Goal: Task Accomplishment & Management: Complete application form

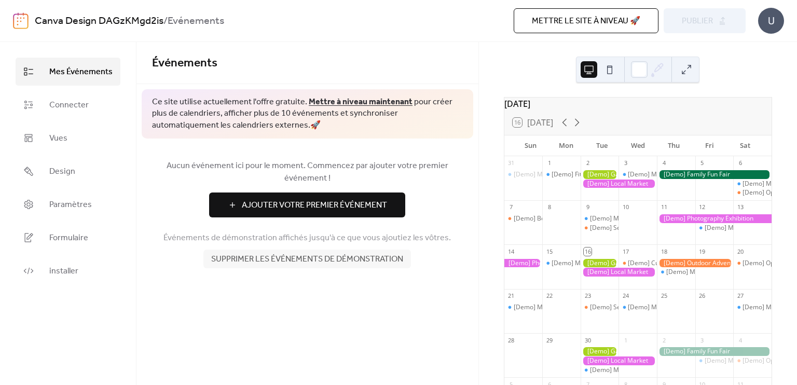
click at [608, 185] on div at bounding box center [619, 184] width 76 height 9
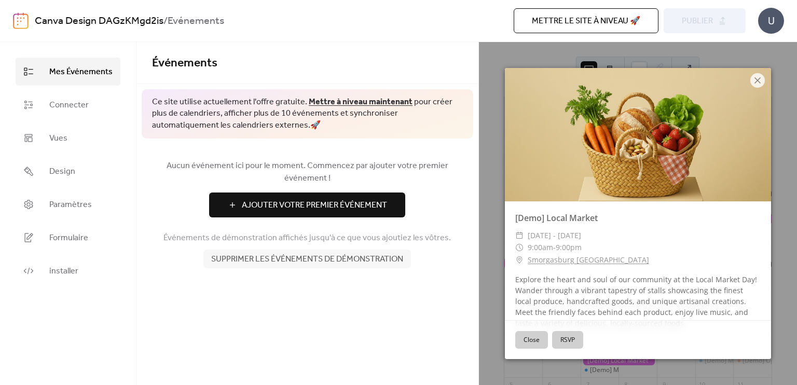
click at [539, 339] on button "Close" at bounding box center [531, 340] width 33 height 18
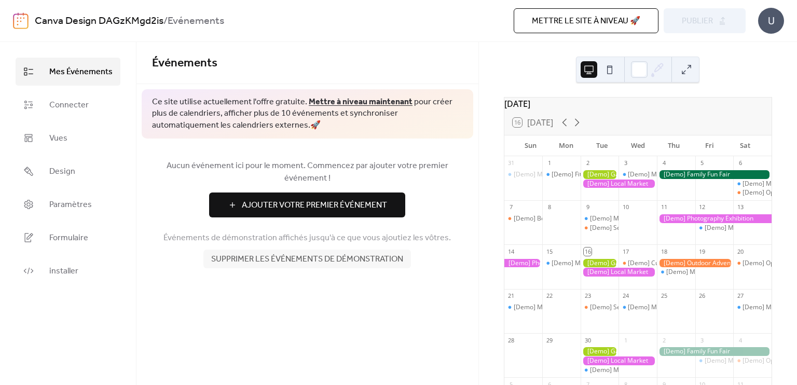
click at [299, 213] on button "Ajouter Votre Premier Événement" at bounding box center [307, 205] width 196 height 25
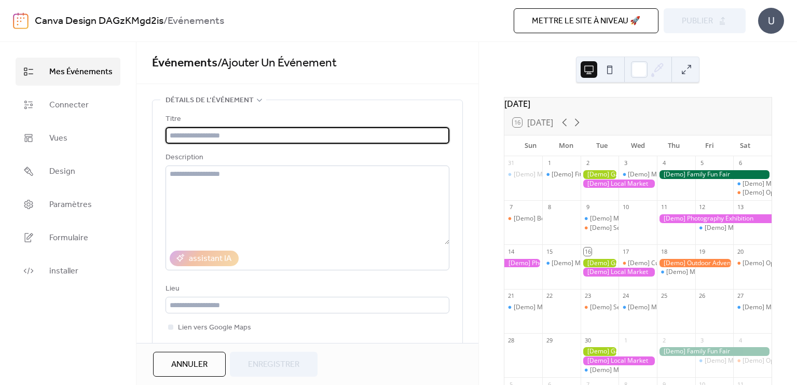
click at [226, 137] on input "text" at bounding box center [308, 135] width 284 height 17
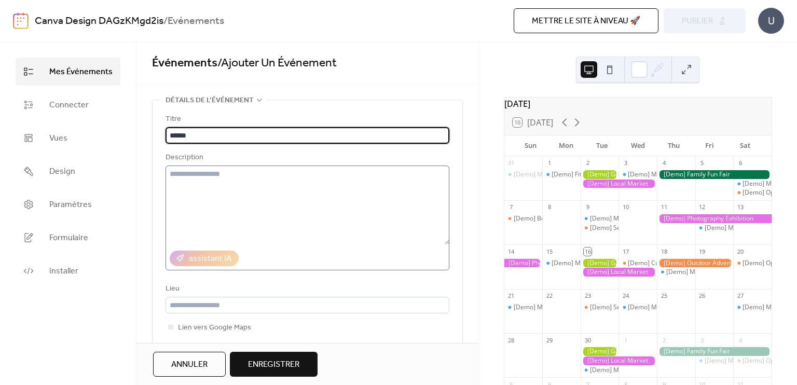
type input "******"
click at [204, 177] on textarea at bounding box center [308, 205] width 284 height 79
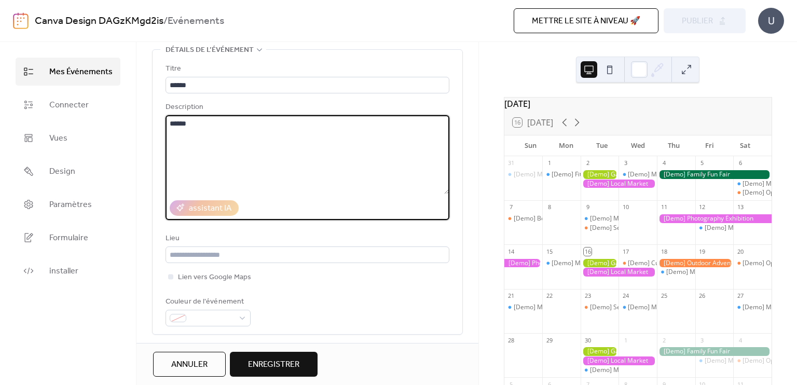
scroll to position [104, 0]
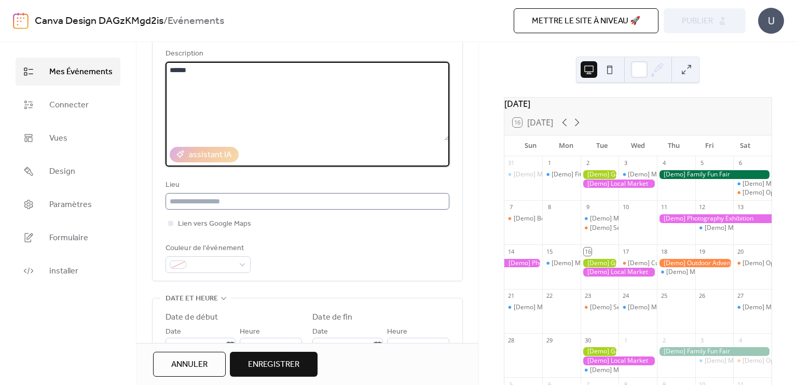
type textarea "******"
click at [237, 205] on input "text" at bounding box center [308, 201] width 284 height 17
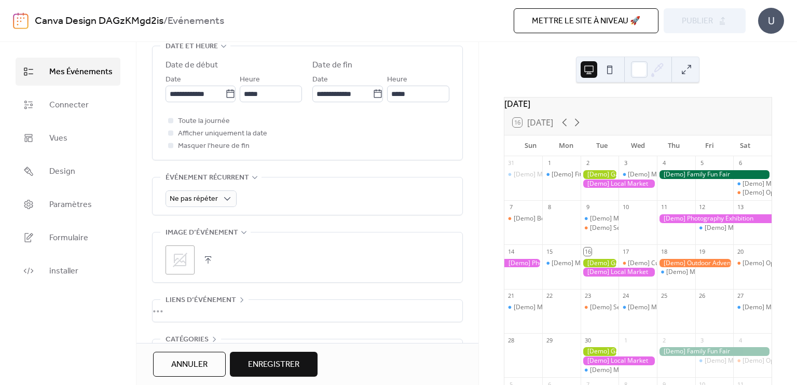
scroll to position [363, 0]
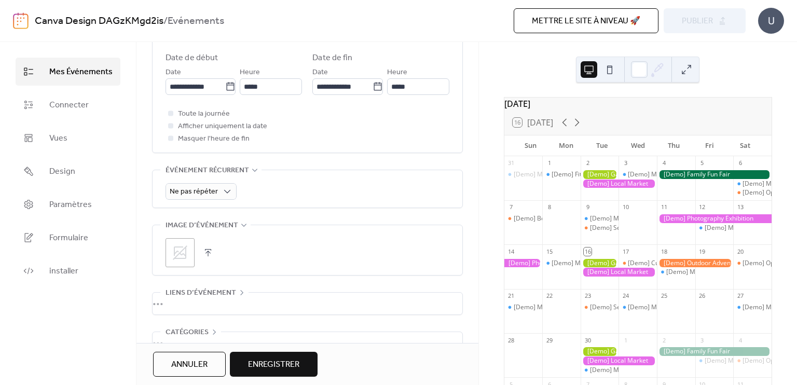
type input "******"
click at [290, 361] on span "Enregistrer" at bounding box center [273, 365] width 51 height 12
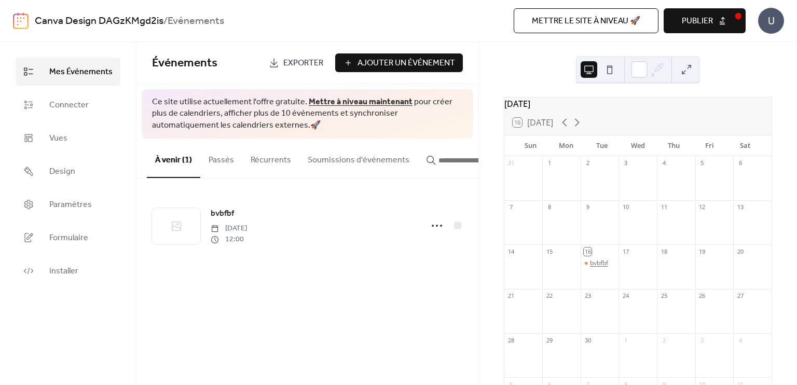
click at [602, 268] on div "bvbfbf" at bounding box center [599, 263] width 18 height 9
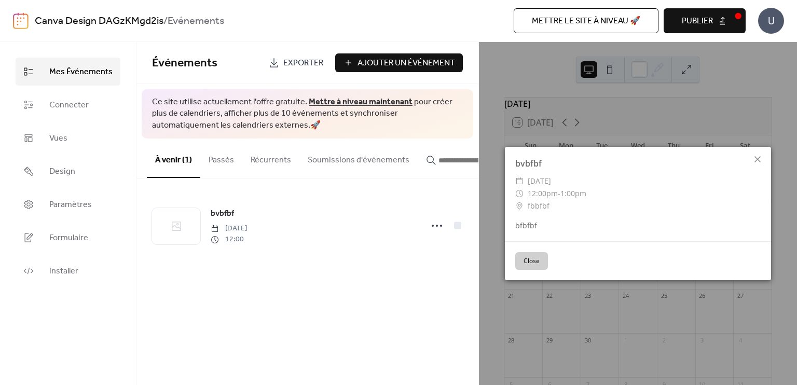
click at [548, 265] on div "Close" at bounding box center [638, 260] width 266 height 39
click at [538, 263] on button "Close" at bounding box center [531, 261] width 33 height 18
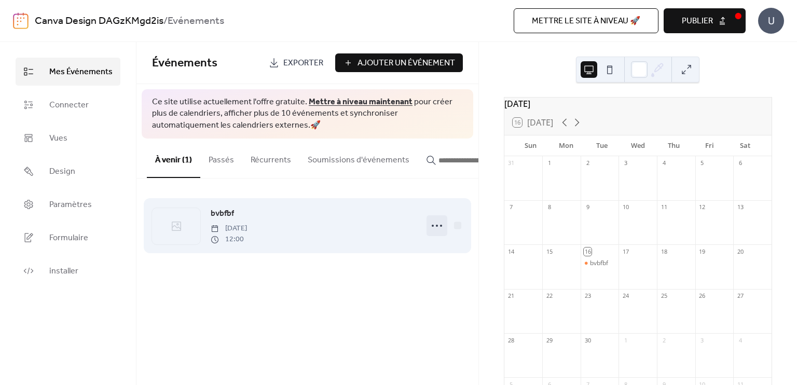
click at [438, 226] on icon at bounding box center [437, 226] width 17 height 17
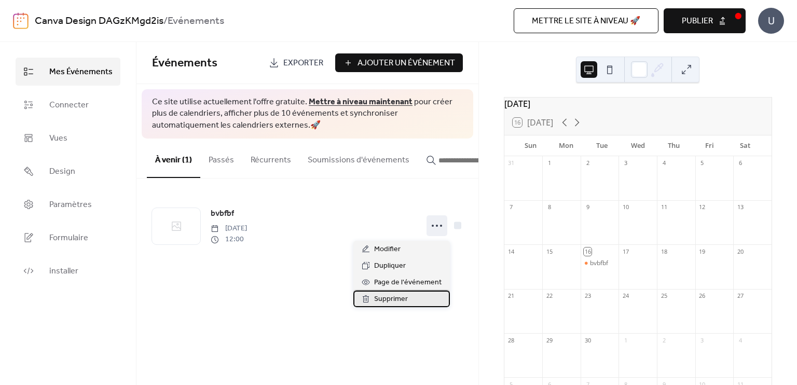
click at [400, 298] on span "Supprimer" at bounding box center [391, 299] width 34 height 12
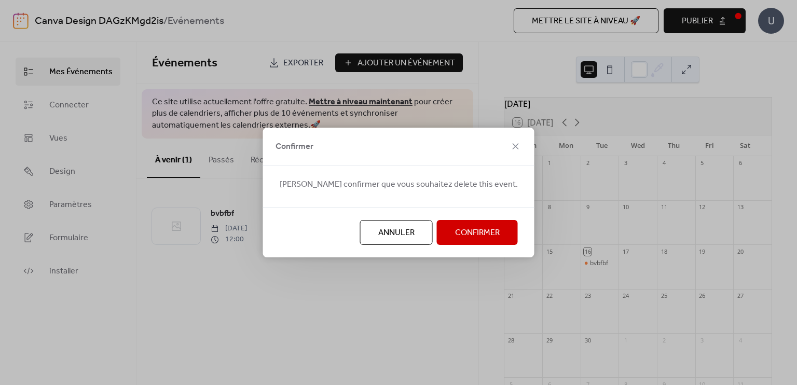
click at [390, 236] on span "Annuler" at bounding box center [396, 233] width 36 height 12
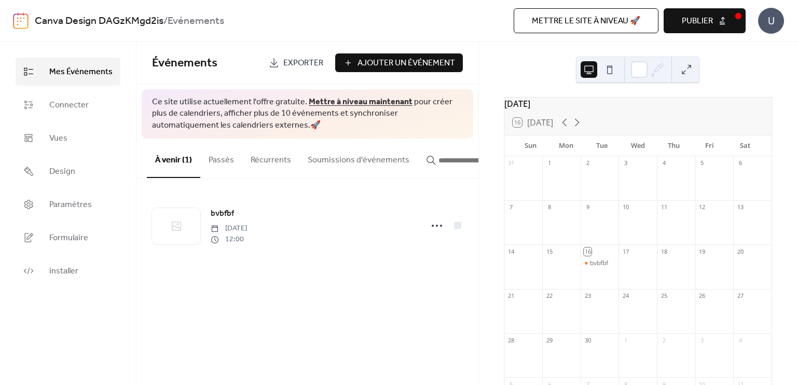
click at [688, 18] on span "Publier" at bounding box center [697, 21] width 31 height 12
